Goal: Information Seeking & Learning: Learn about a topic

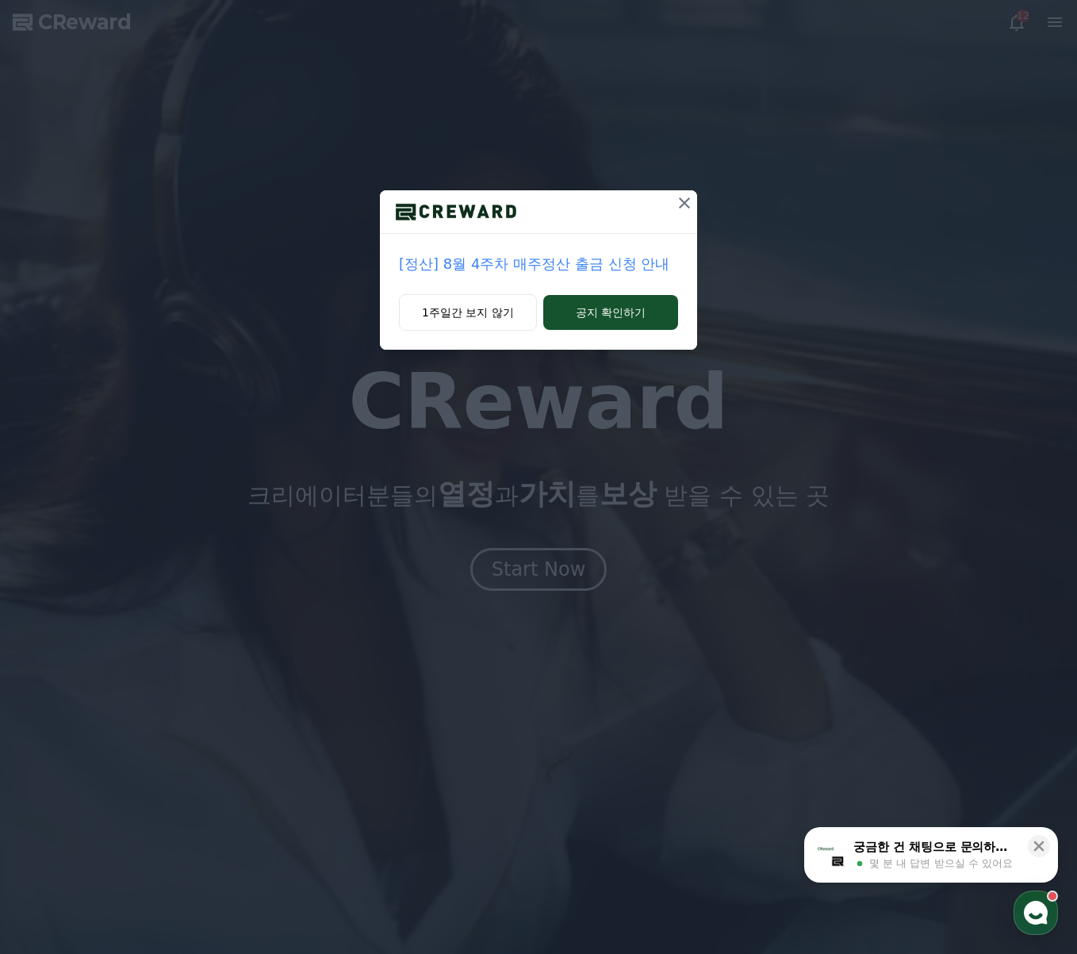
click at [680, 205] on icon at bounding box center [684, 203] width 19 height 19
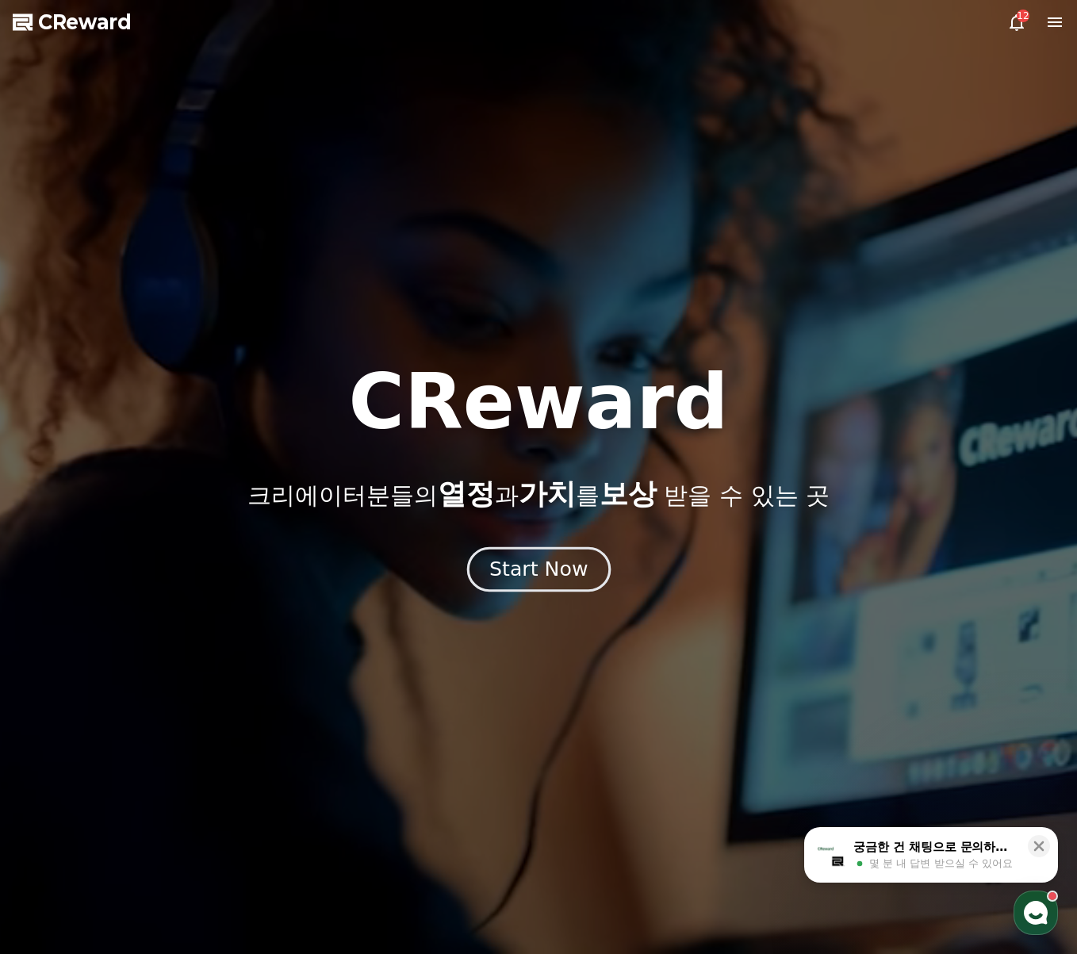
click at [560, 567] on div "Start Now" at bounding box center [538, 569] width 98 height 27
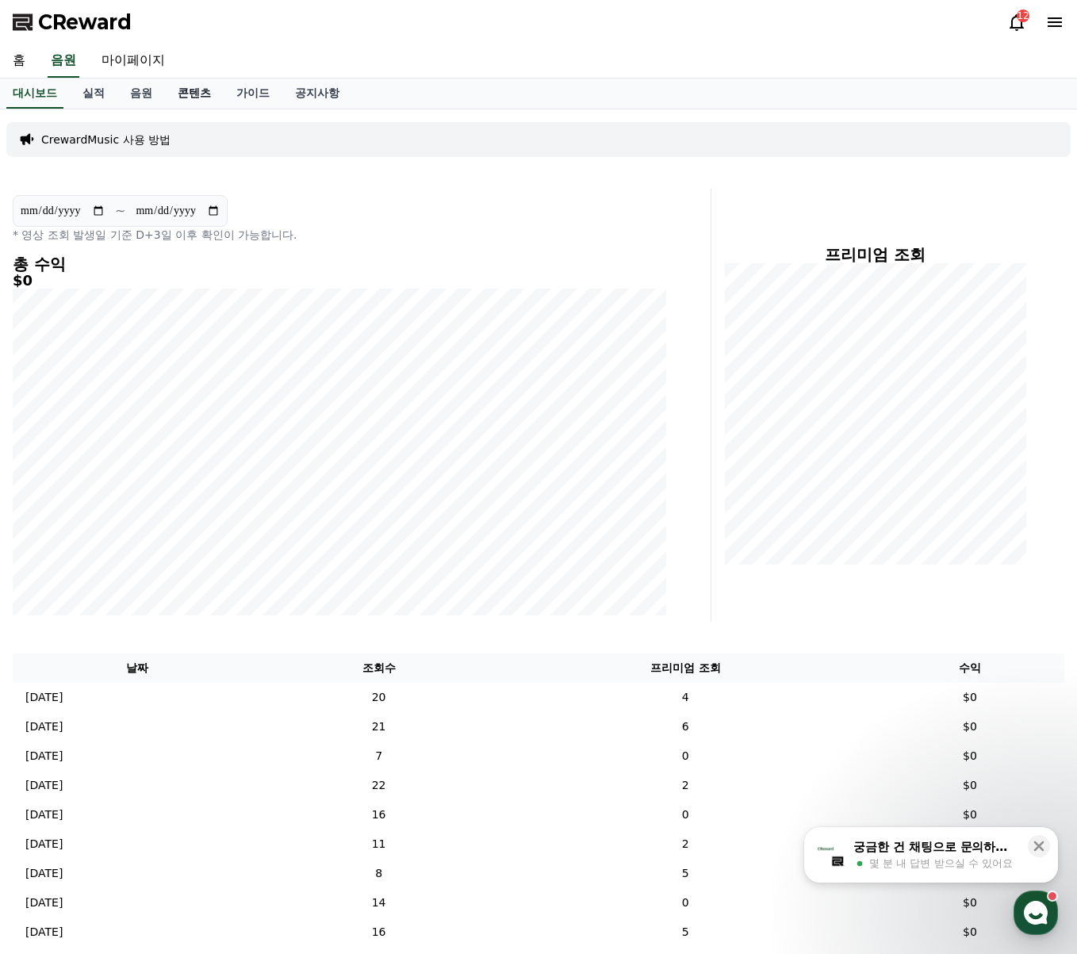
click at [197, 102] on link "콘텐츠" at bounding box center [194, 94] width 59 height 30
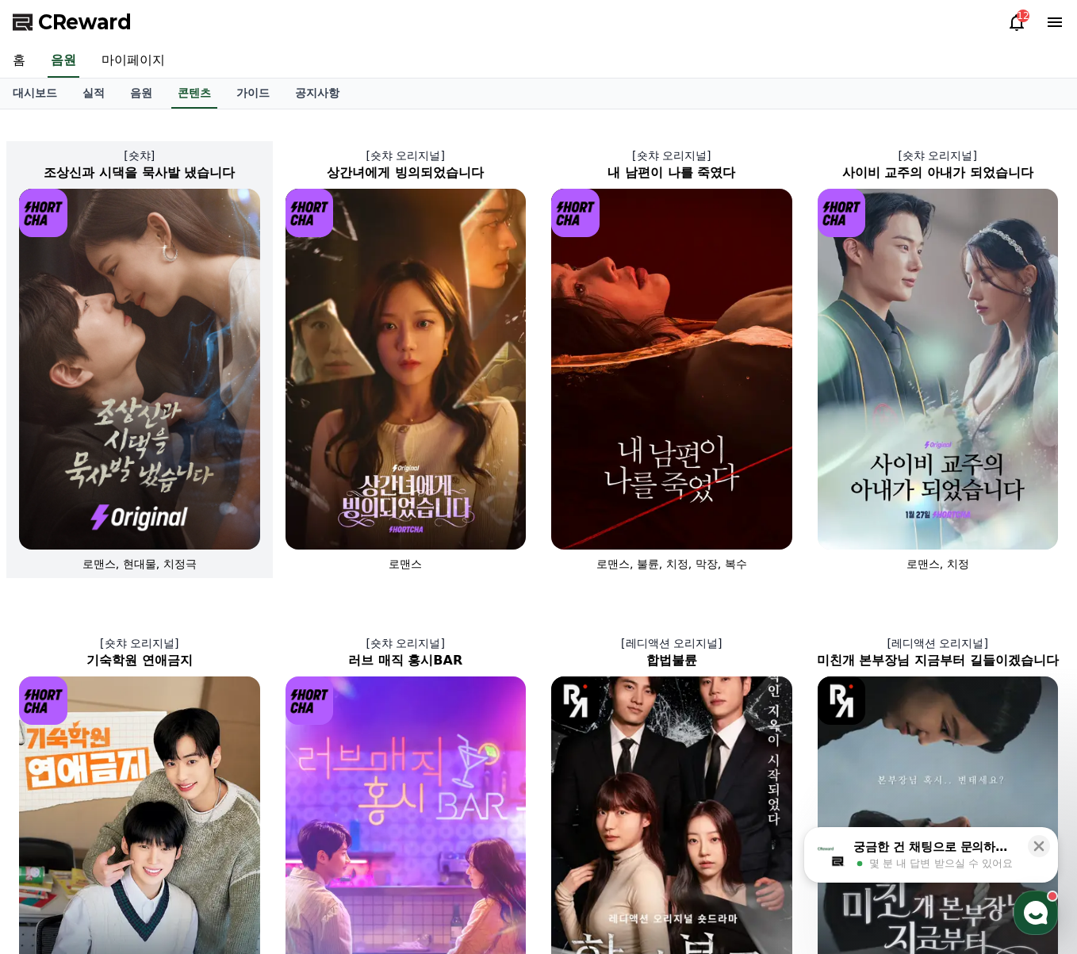
click at [113, 378] on img at bounding box center [139, 369] width 241 height 361
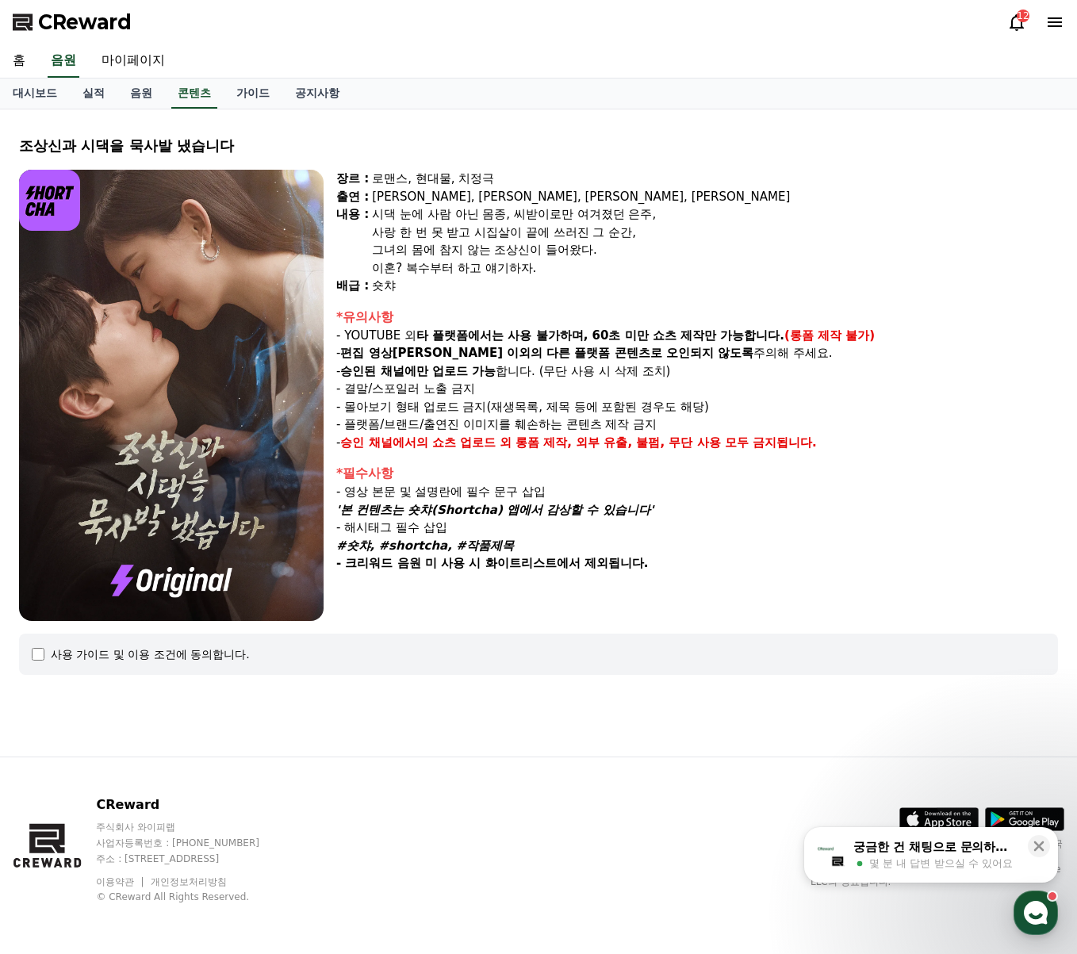
select select
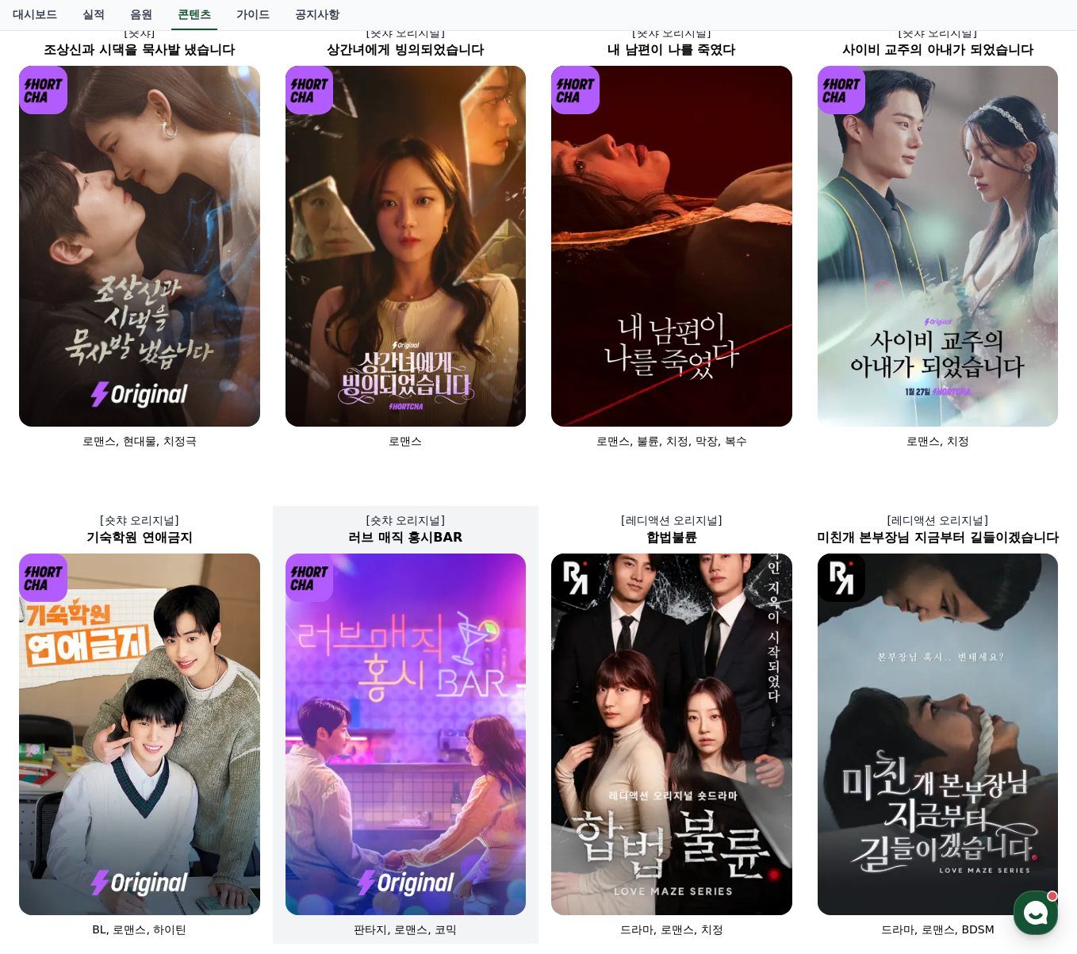
scroll to position [159, 0]
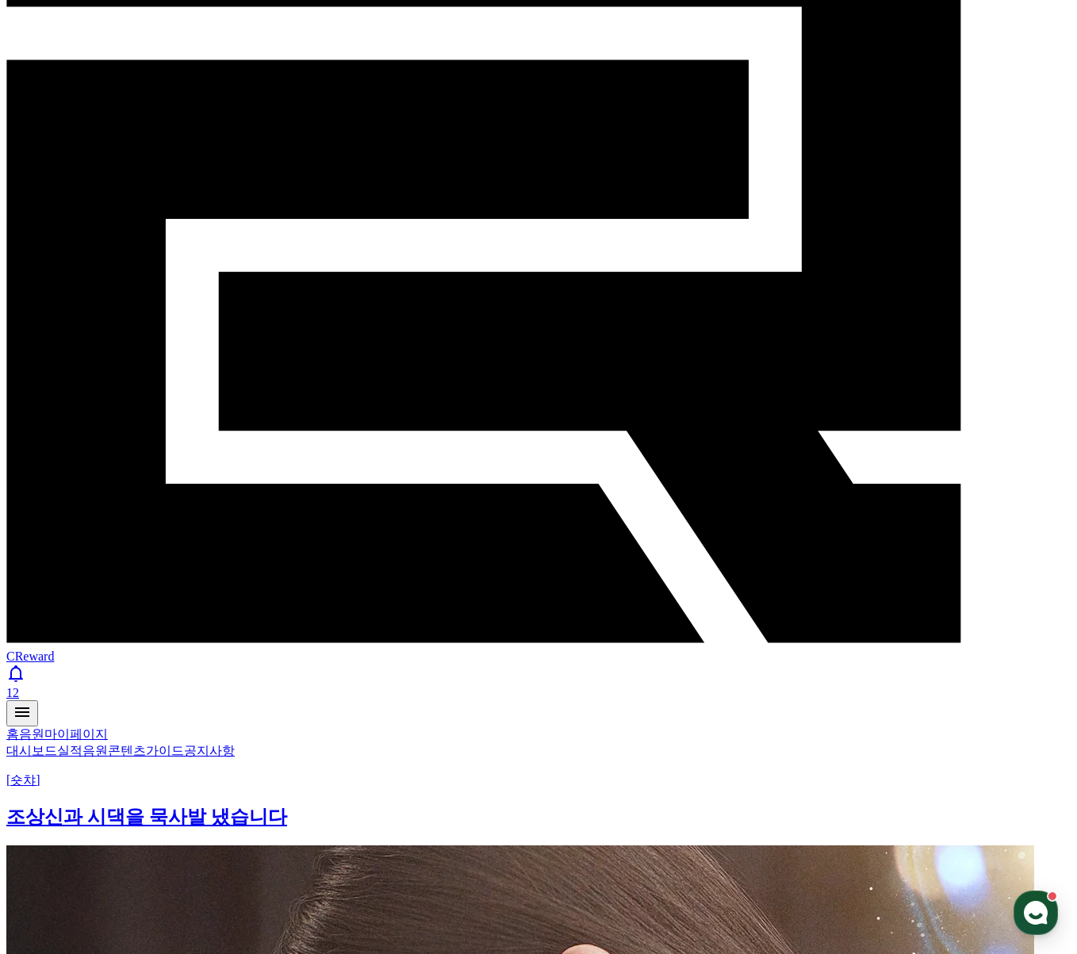
drag, startPoint x: 53, startPoint y: 422, endPoint x: 94, endPoint y: 348, distance: 84.1
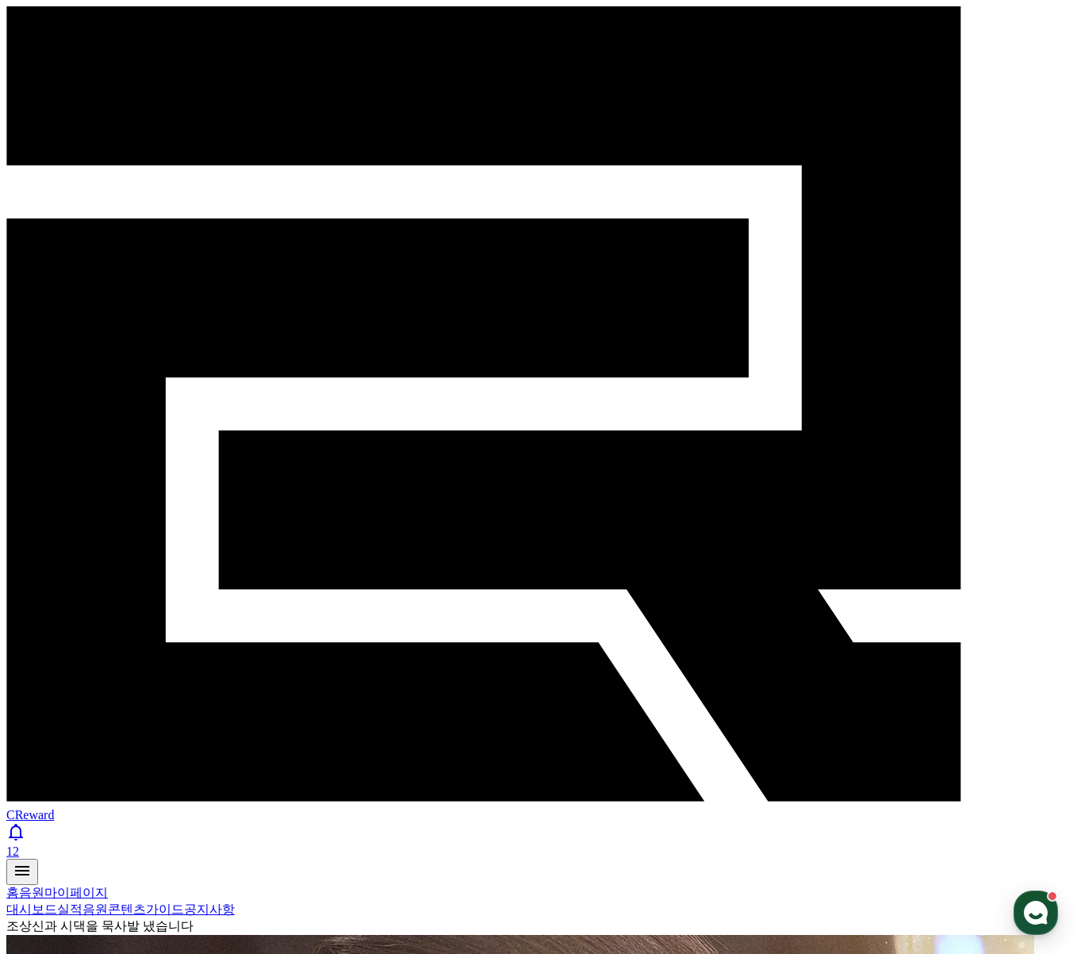
select select
click at [23, 824] on icon at bounding box center [16, 832] width 14 height 17
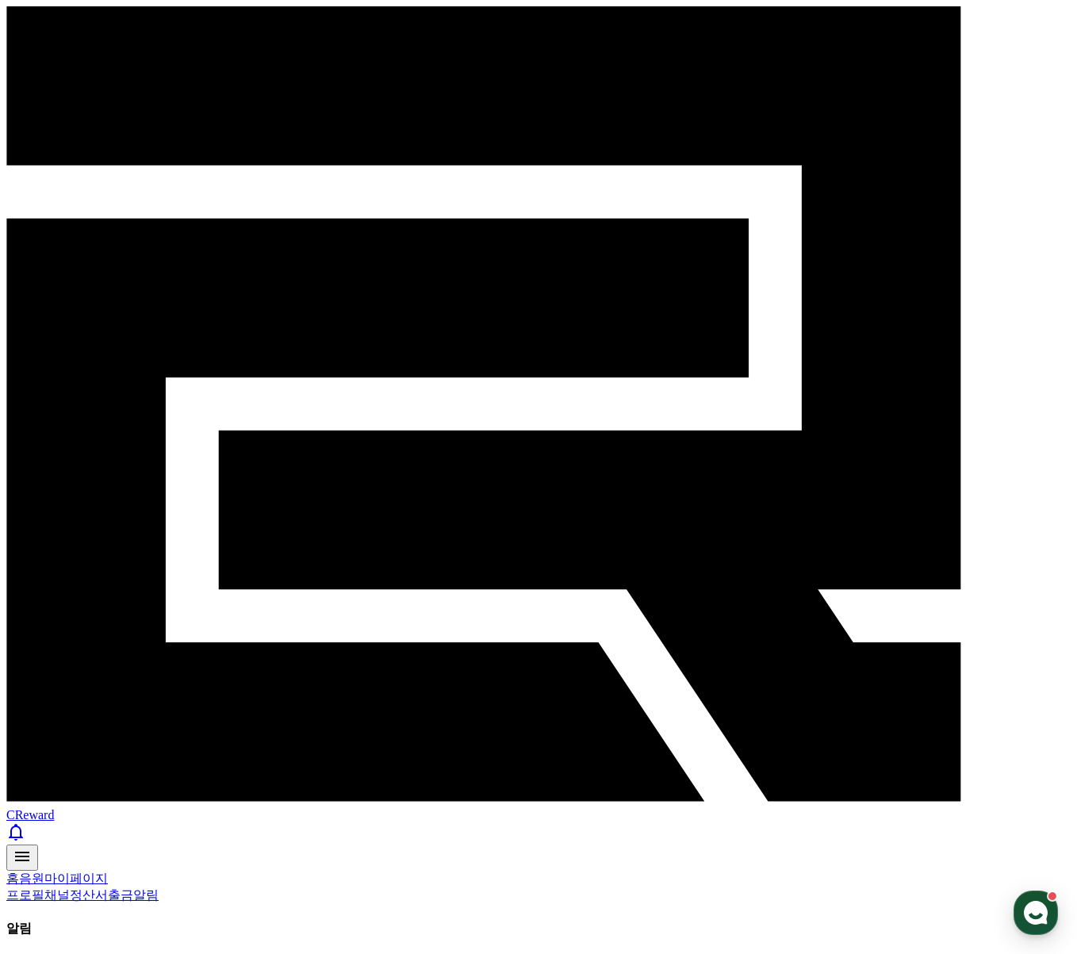
click at [44, 872] on link "음원" at bounding box center [31, 878] width 25 height 13
click at [19, 872] on link "홈" at bounding box center [12, 878] width 13 height 13
